Goal: Task Accomplishment & Management: Manage account settings

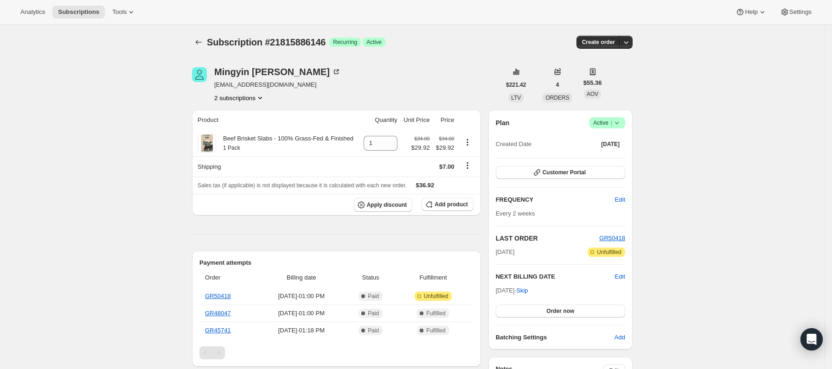
click at [608, 121] on span "Active |" at bounding box center [607, 122] width 28 height 9
click at [608, 155] on span "Cancel subscription" at bounding box center [611, 157] width 52 height 7
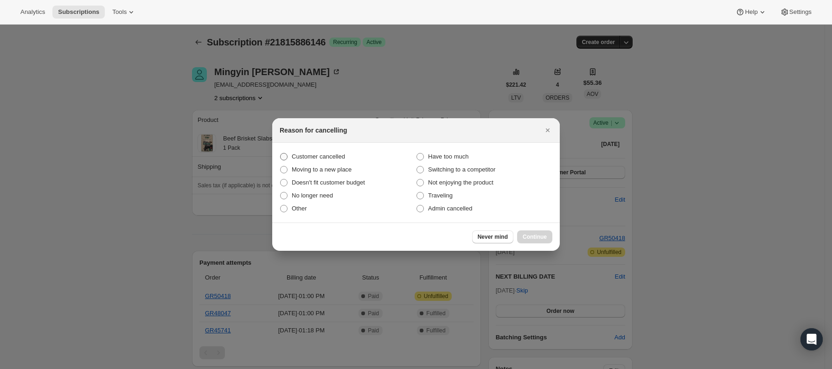
click at [318, 157] on span "Customer cancelled" at bounding box center [318, 156] width 53 height 7
click at [281, 154] on input "Customer cancelled" at bounding box center [280, 153] width 0 height 0
radio input "true"
click at [537, 237] on span "Continue" at bounding box center [535, 236] width 24 height 7
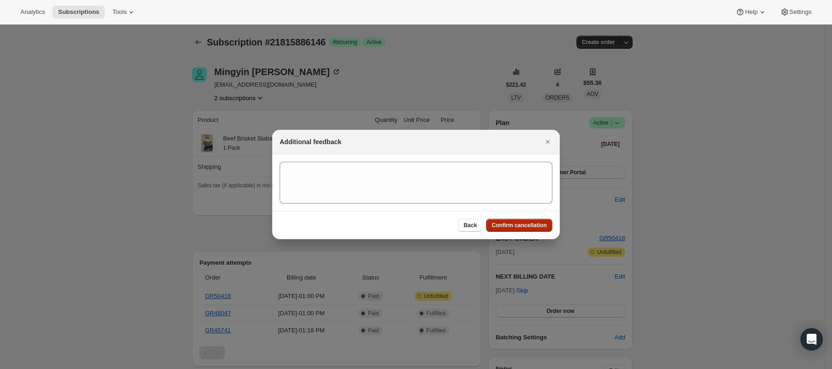
click at [516, 223] on span "Confirm cancellation" at bounding box center [519, 225] width 55 height 7
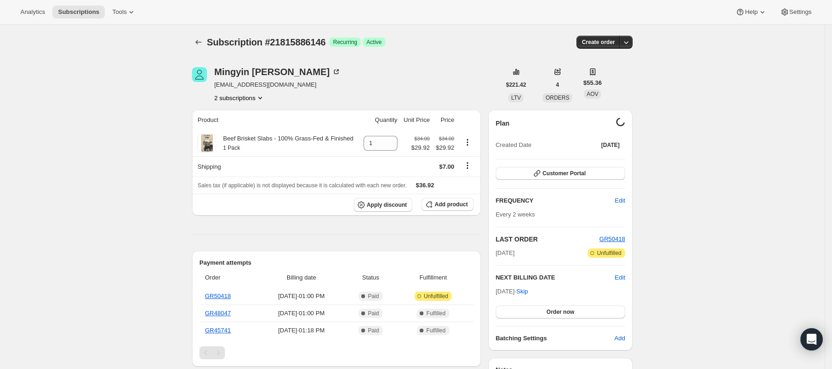
click at [249, 96] on button "2 subscriptions" at bounding box center [239, 97] width 51 height 9
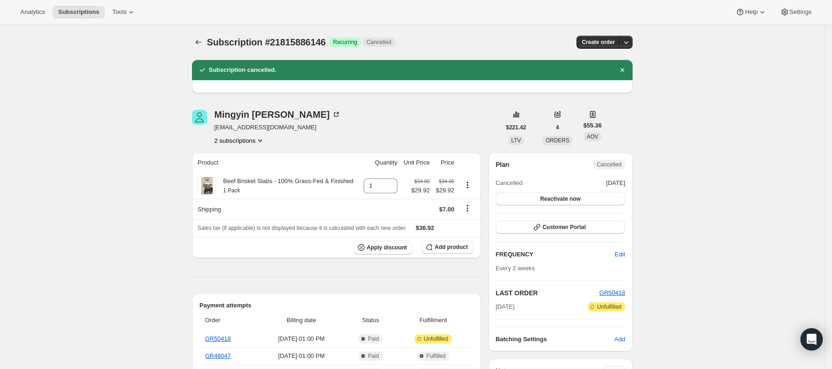
click at [244, 143] on button "2 subscriptions" at bounding box center [239, 140] width 51 height 9
click at [251, 171] on span "21974221122" at bounding box center [243, 173] width 64 height 9
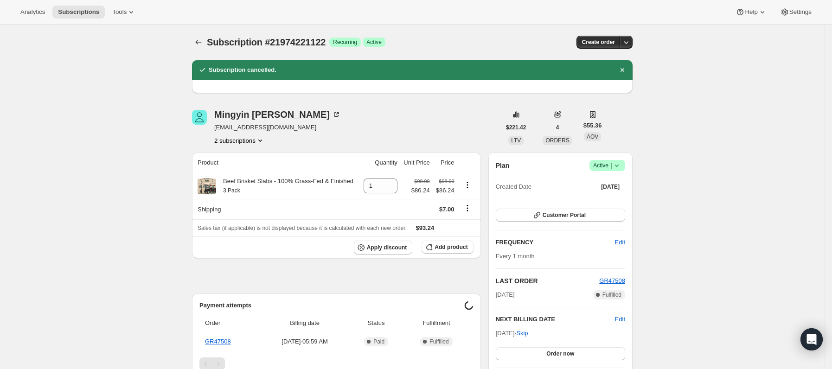
click at [602, 168] on span "Active |" at bounding box center [607, 165] width 28 height 9
click at [606, 200] on span "Cancel subscription" at bounding box center [611, 199] width 52 height 7
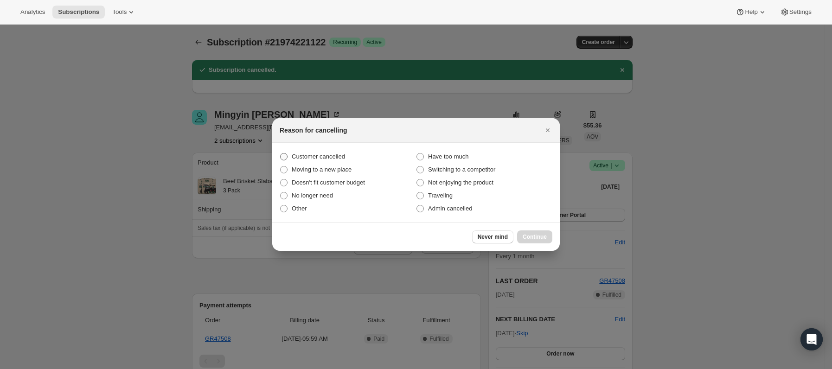
click at [335, 154] on span "Customer cancelled" at bounding box center [318, 156] width 53 height 7
click at [281, 154] on input "Customer cancelled" at bounding box center [280, 153] width 0 height 0
radio input "true"
click at [531, 234] on span "Continue" at bounding box center [535, 236] width 24 height 7
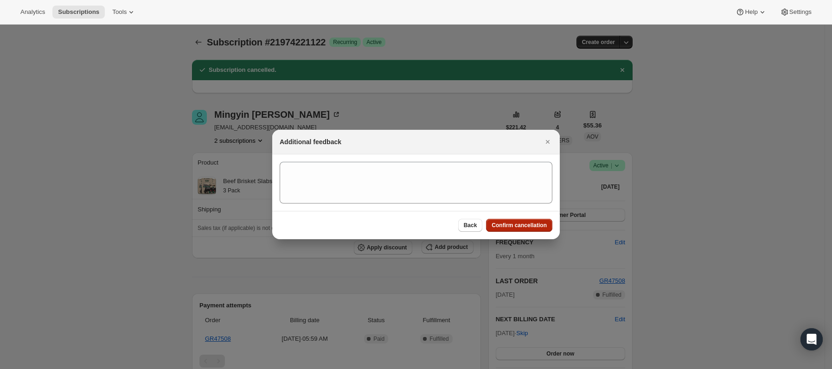
click at [525, 224] on span "Confirm cancellation" at bounding box center [519, 225] width 55 height 7
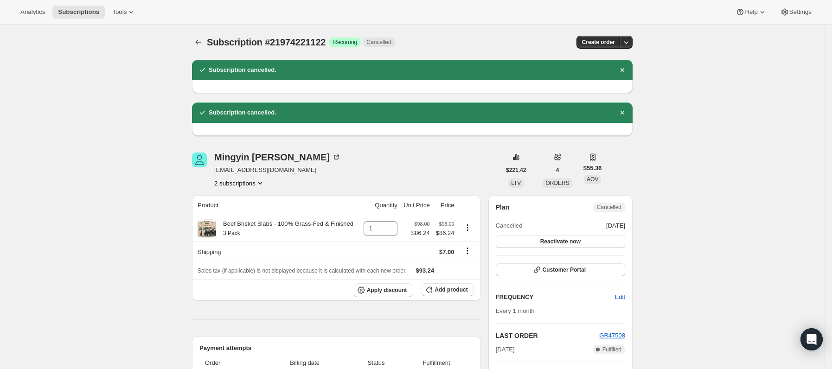
click at [251, 187] on button "2 subscriptions" at bounding box center [239, 183] width 51 height 9
click at [253, 196] on span "21815886146" at bounding box center [243, 200] width 64 height 9
